Goal: Find specific page/section: Find specific page/section

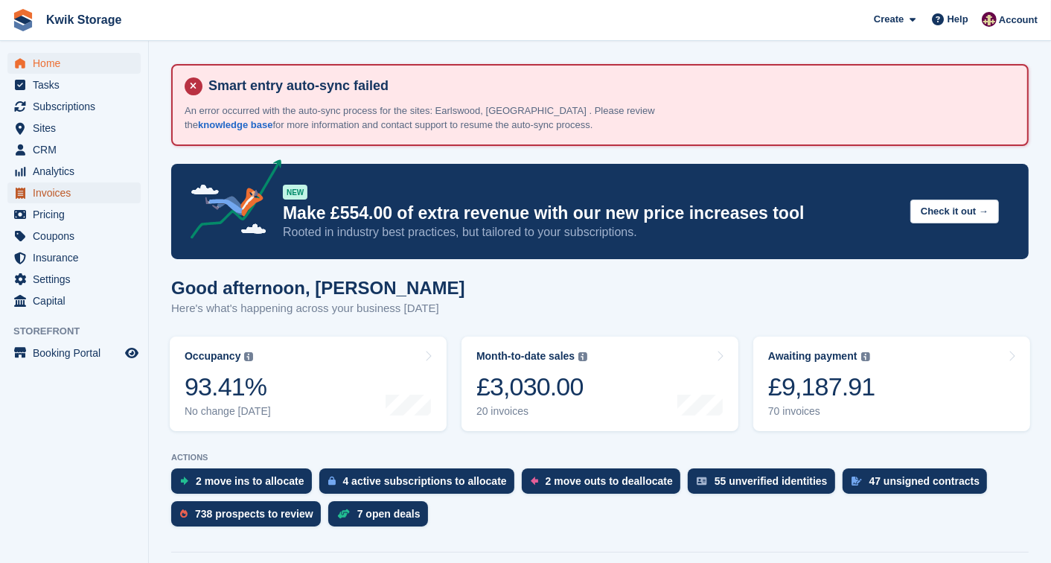
click at [100, 189] on span "Invoices" at bounding box center [77, 192] width 89 height 21
click at [36, 191] on span "Invoices" at bounding box center [77, 192] width 89 height 21
